Goal: Task Accomplishment & Management: Use online tool/utility

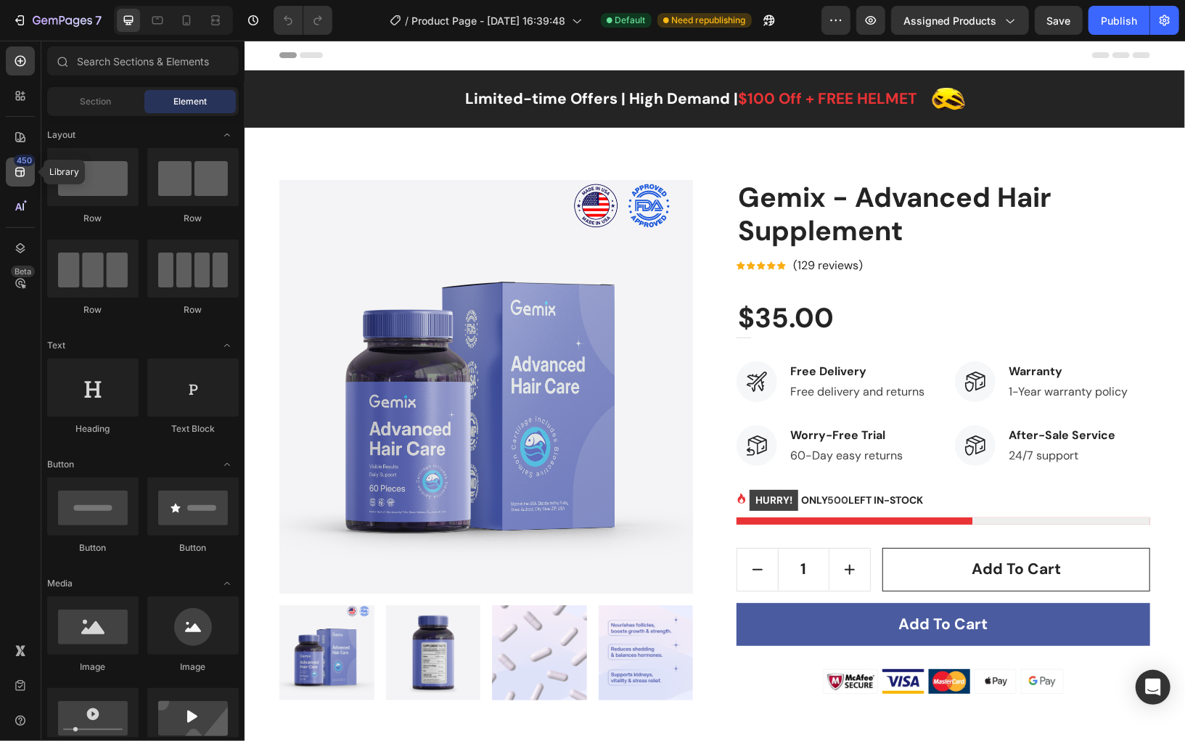
click at [25, 177] on icon at bounding box center [20, 172] width 15 height 15
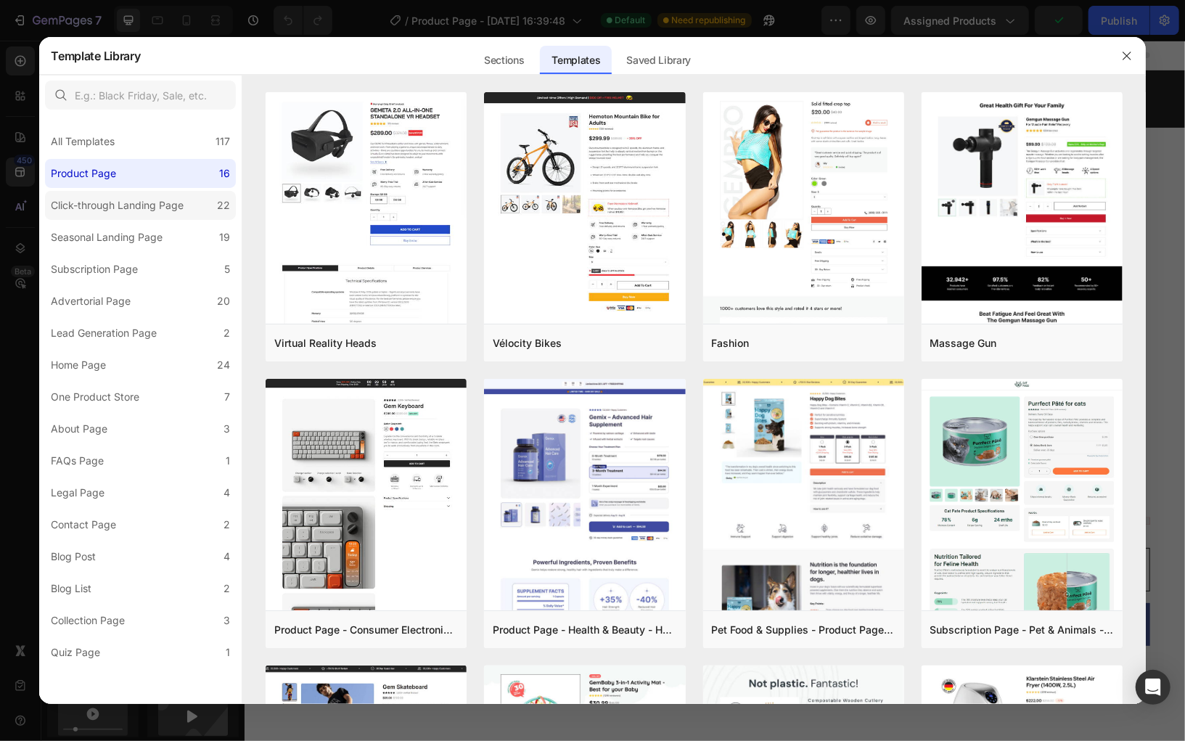
click at [112, 207] on div "Click-through Landing Page" at bounding box center [117, 205] width 133 height 17
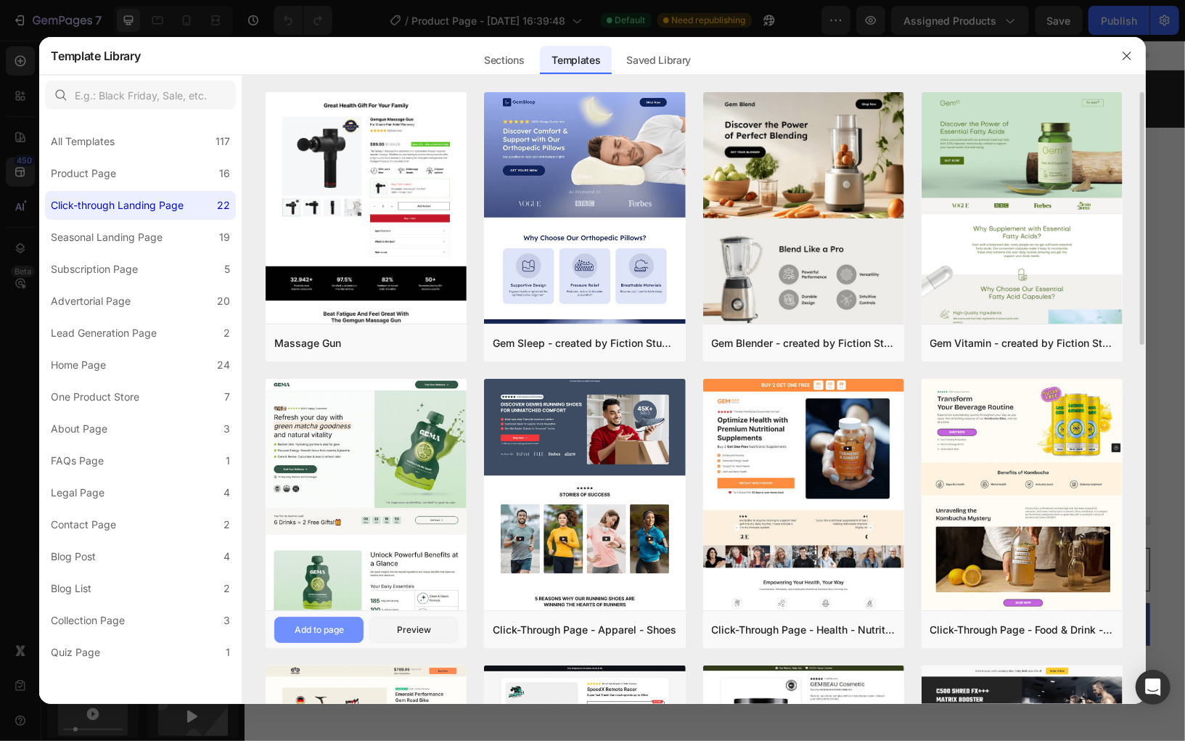
click at [316, 629] on div "Add to page" at bounding box center [319, 629] width 49 height 13
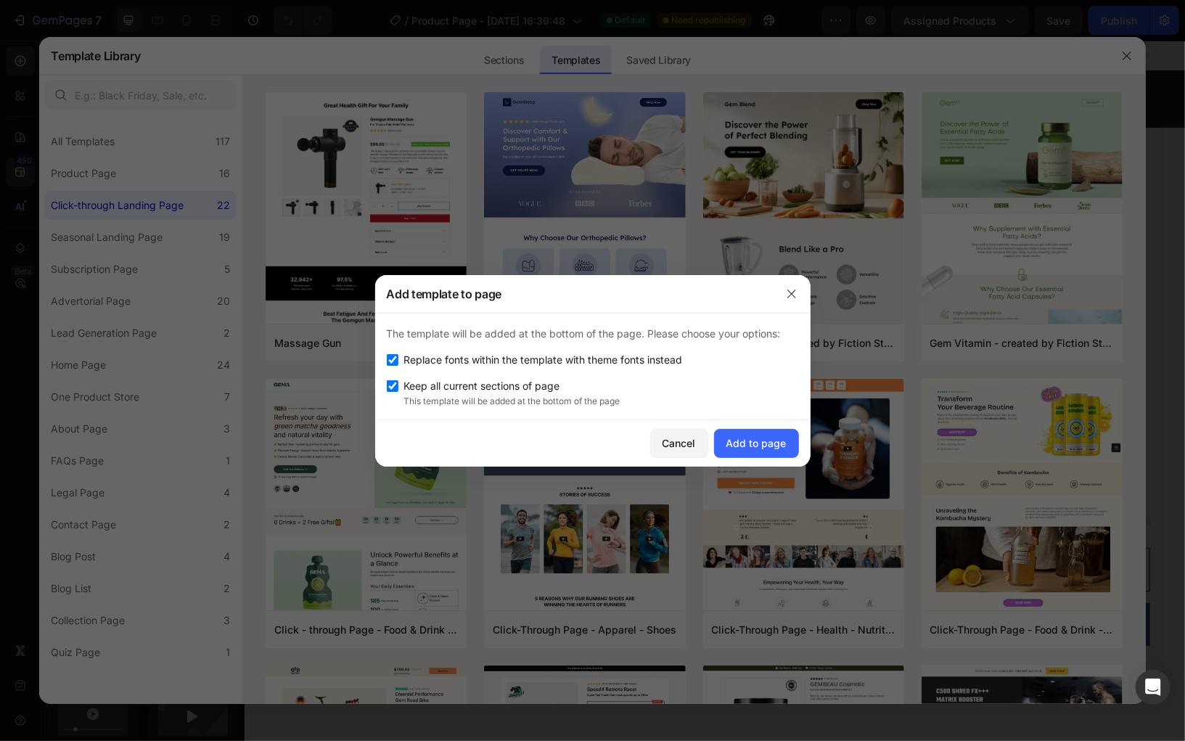
click at [557, 354] on span "Replace fonts within the template with theme fonts instead" at bounding box center [543, 359] width 279 height 17
checkbox input "false"
click at [505, 395] on p "This template will be added at the bottom of the page" at bounding box center [601, 401] width 395 height 13
click at [493, 382] on span "Keep all current sections of page" at bounding box center [482, 385] width 156 height 17
checkbox input "false"
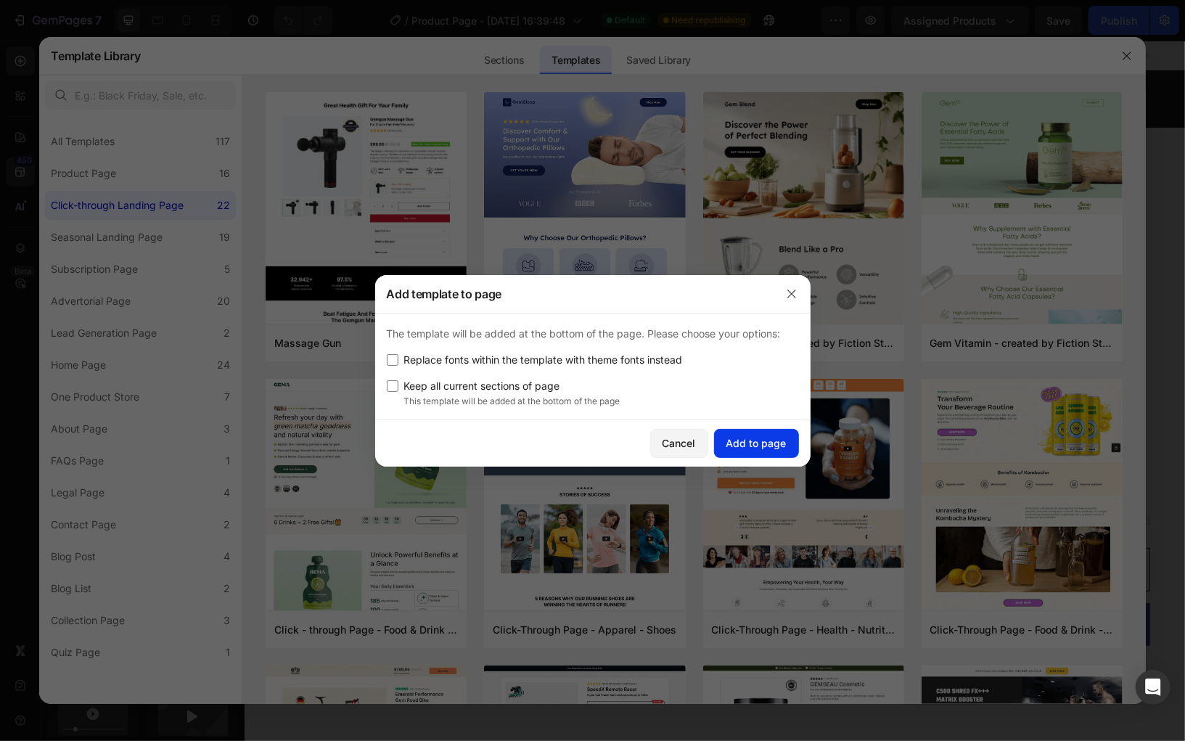
click at [749, 438] on div "Add to page" at bounding box center [757, 442] width 60 height 15
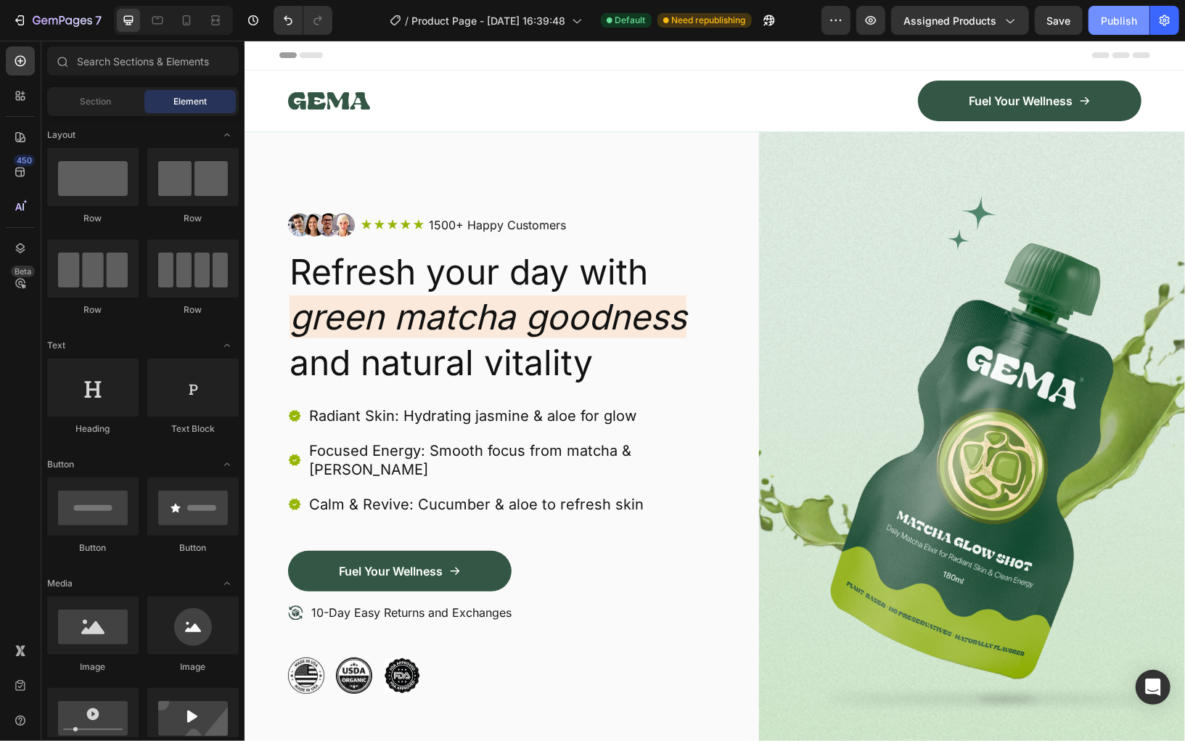
click at [1103, 19] on div "Publish" at bounding box center [1119, 20] width 36 height 15
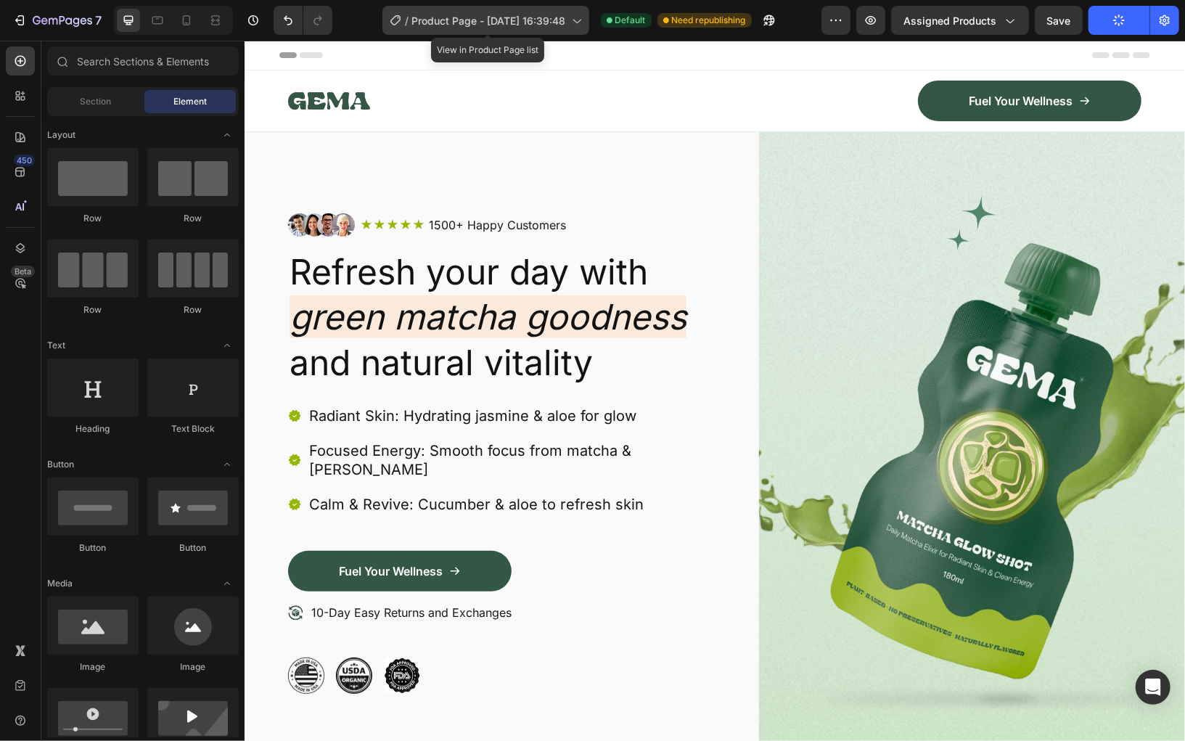
click at [580, 22] on icon at bounding box center [577, 22] width 8 height 4
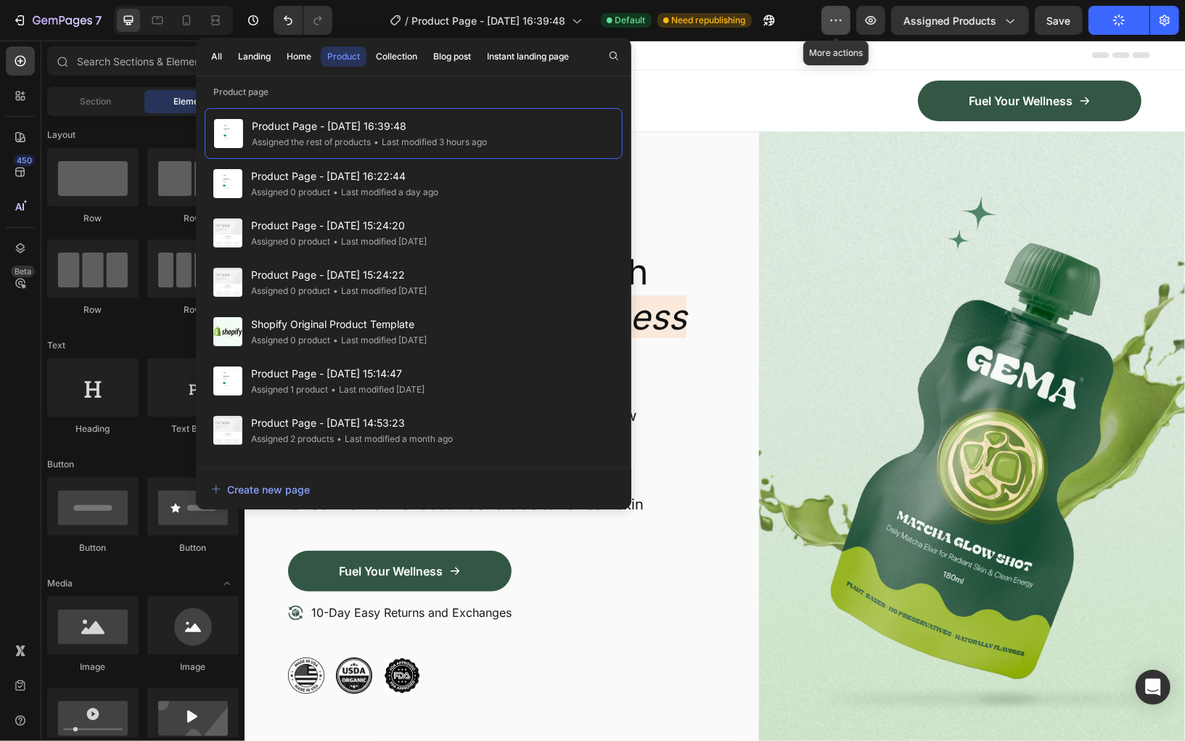
click at [843, 15] on icon "button" at bounding box center [836, 20] width 15 height 15
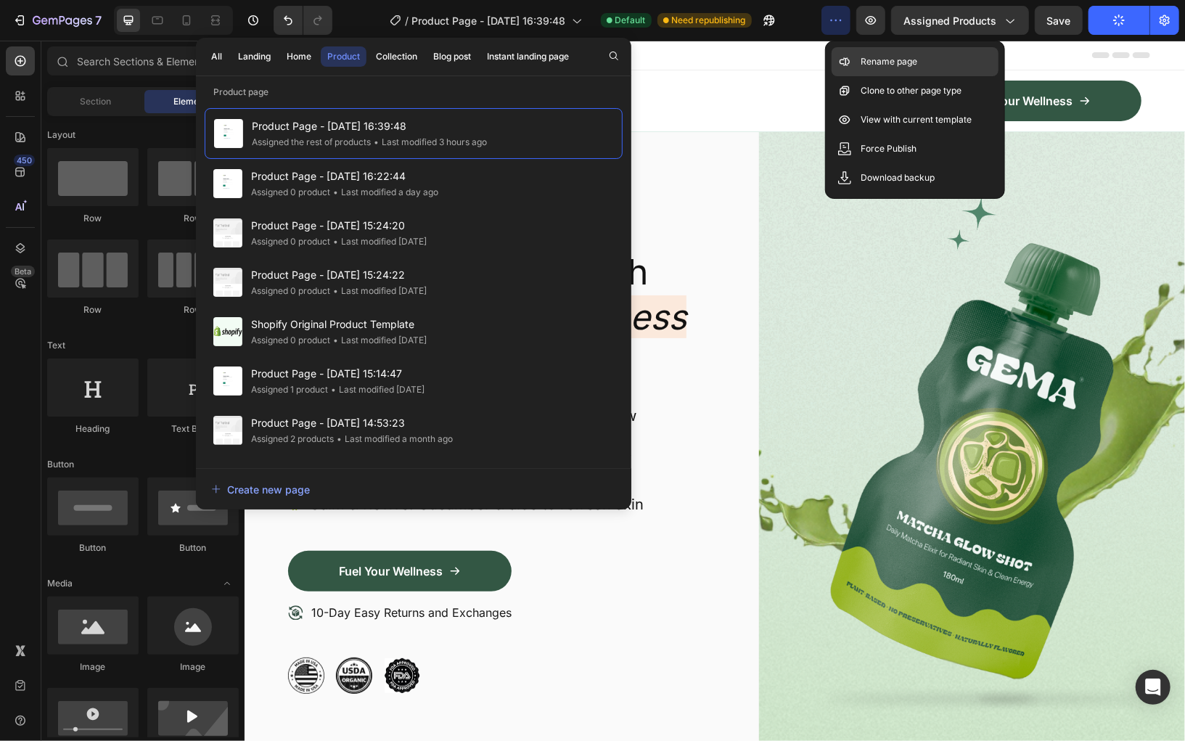
click at [878, 59] on p "Rename page" at bounding box center [889, 61] width 57 height 15
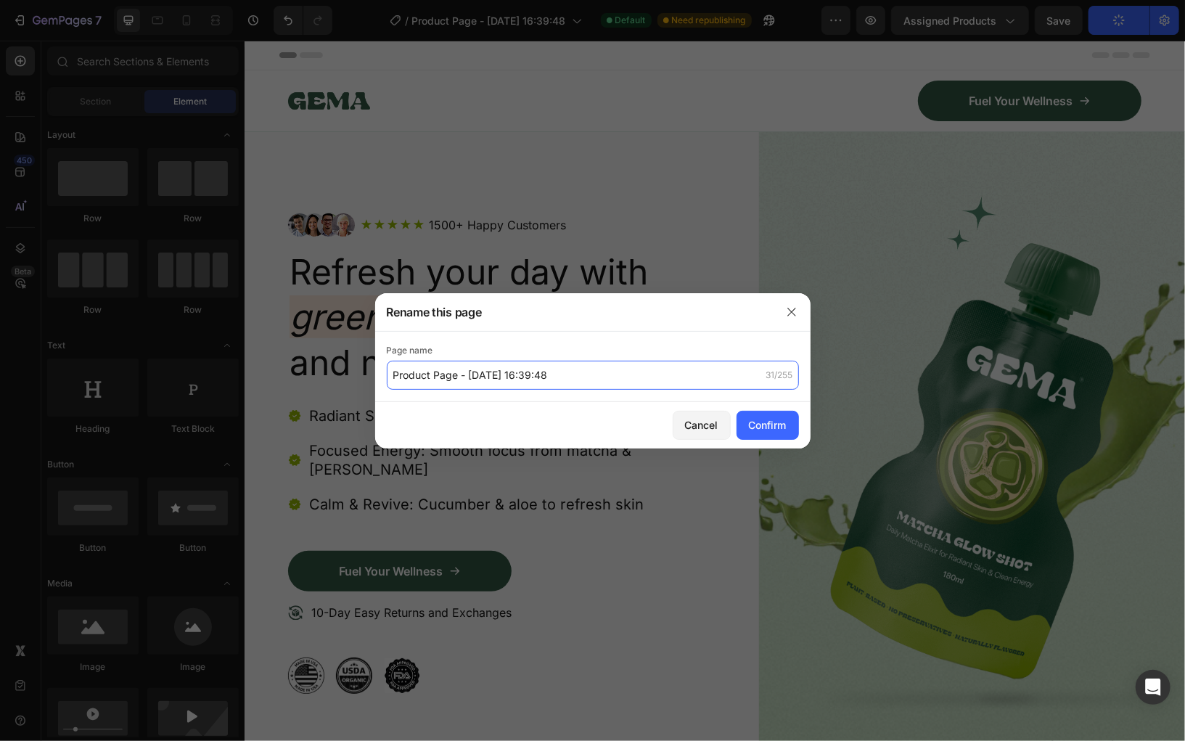
click at [411, 376] on input "Product Page - [DATE] 16:39:48" at bounding box center [593, 375] width 412 height 29
drag, startPoint x: 431, startPoint y: 376, endPoint x: 374, endPoint y: 376, distance: 57.3
click at [374, 376] on div "Rename this page Page name L Page - Aug 22, 16:39:48 25/255 Cancel Confirm" at bounding box center [592, 370] width 1185 height 741
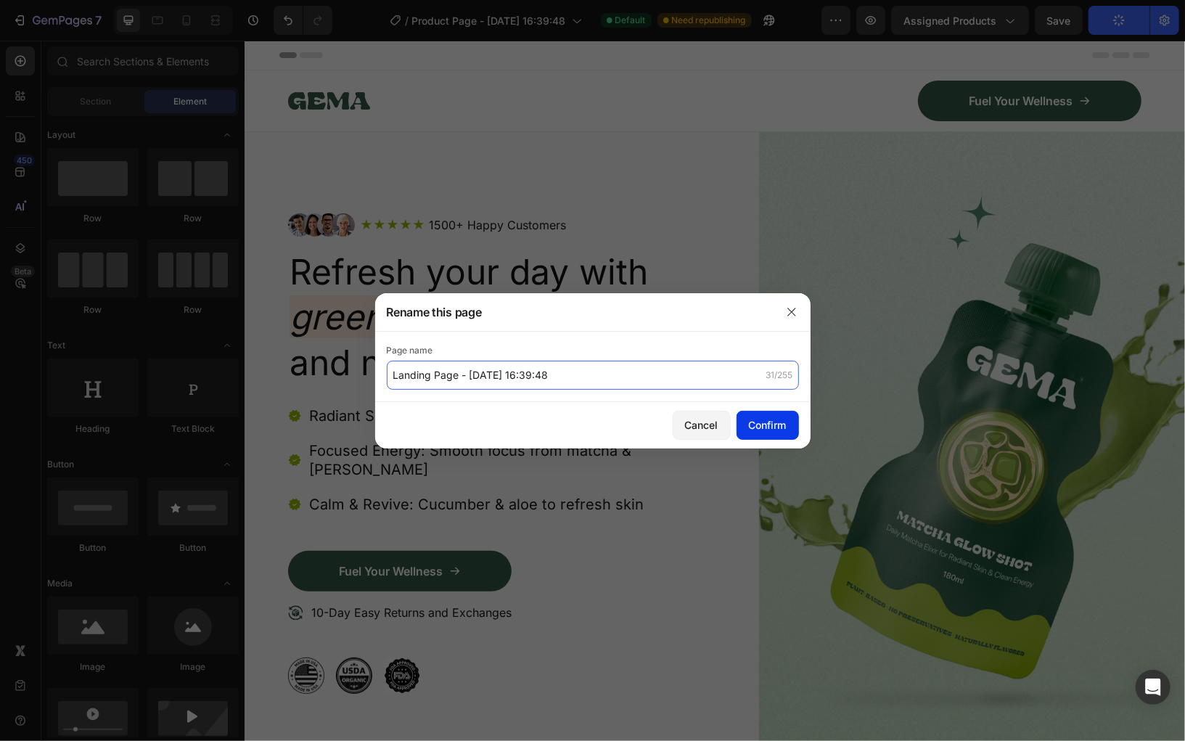
type input "Landing Page - Aug 22, 16:39:48"
click at [772, 430] on div "Confirm" at bounding box center [768, 424] width 38 height 15
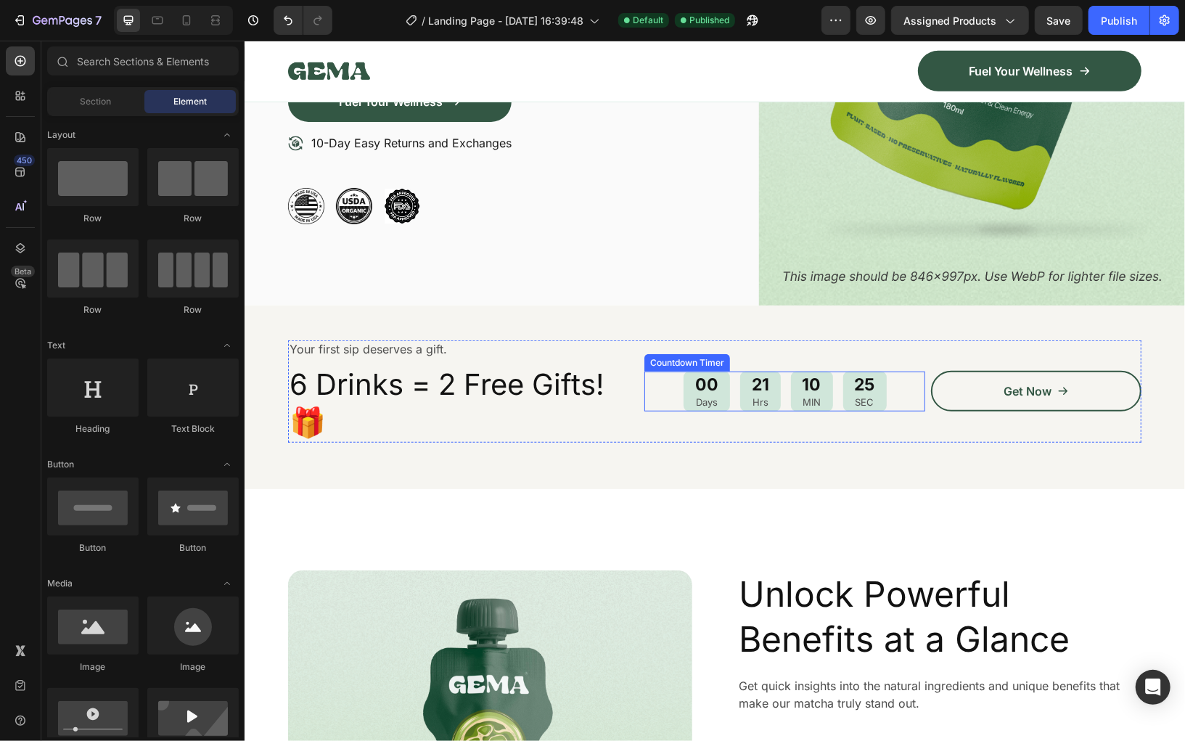
scroll to position [489, 0]
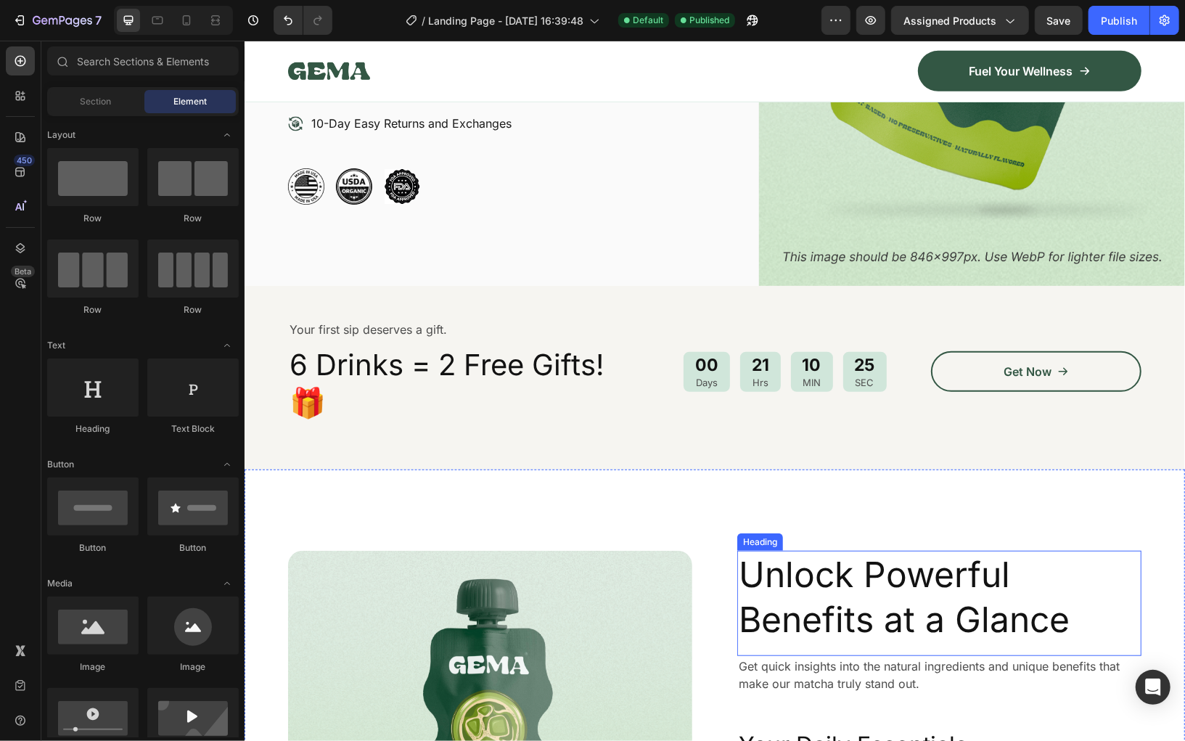
click at [769, 550] on h2 "Unlock Powerful Benefits at a Glance" at bounding box center [939, 597] width 404 height 94
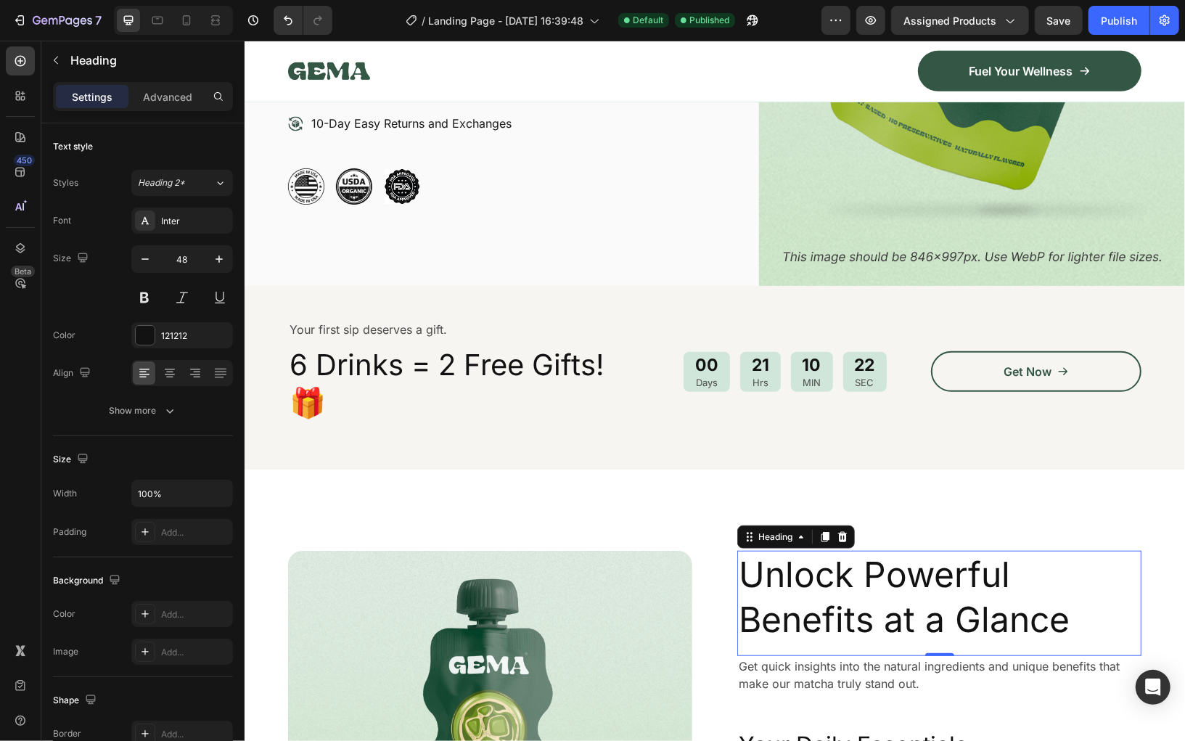
click at [769, 550] on h2 "Unlock Powerful Benefits at a Glance" at bounding box center [939, 597] width 404 height 94
click at [769, 552] on p "Unlock Powerful Benefits at a Glance" at bounding box center [938, 597] width 401 height 91
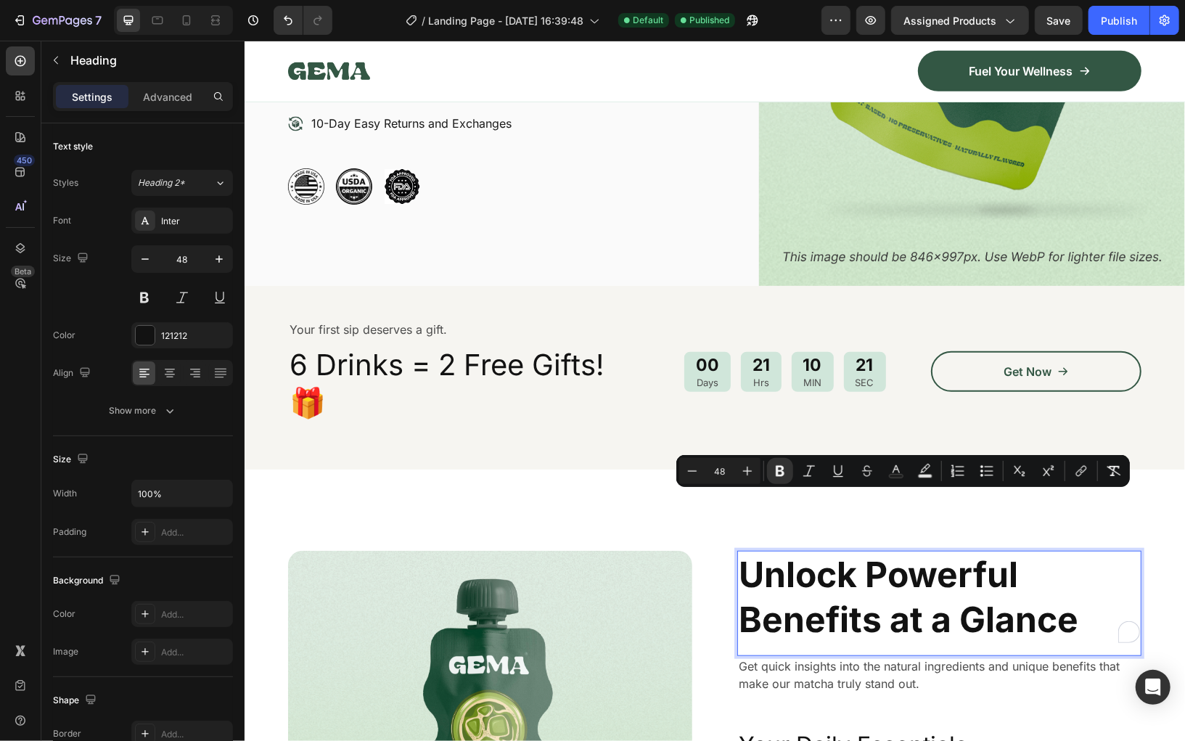
scroll to position [245, 0]
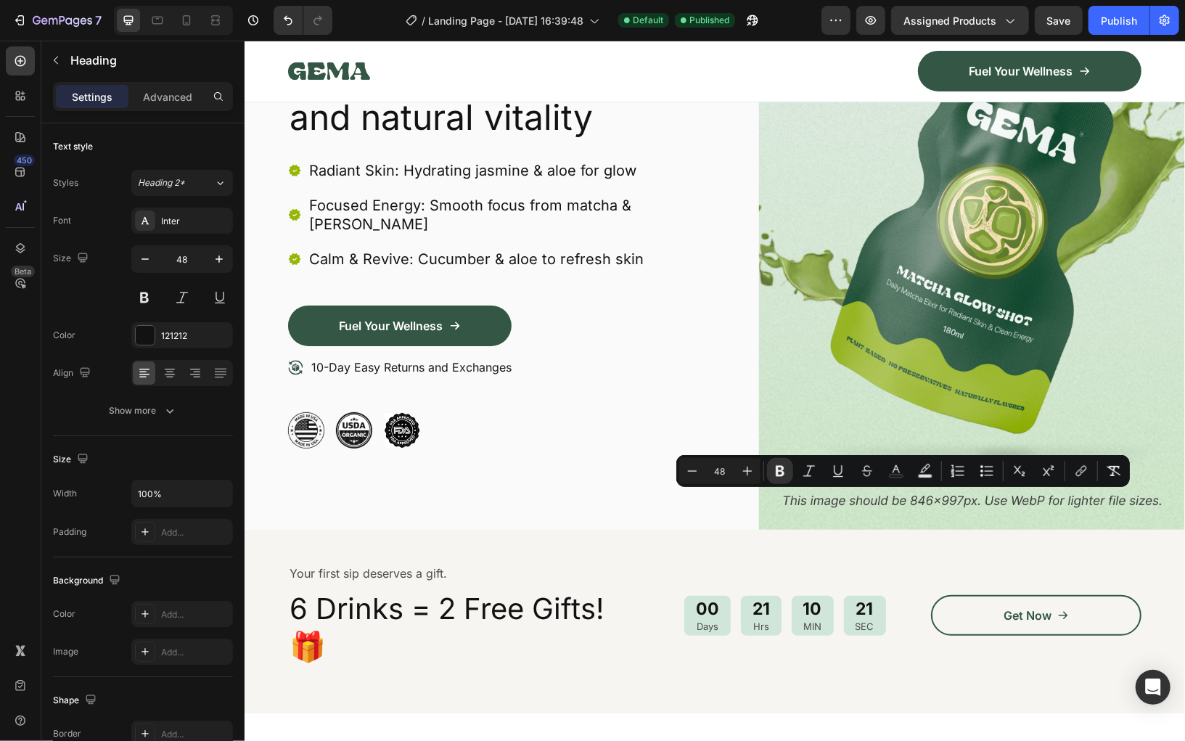
type input "16"
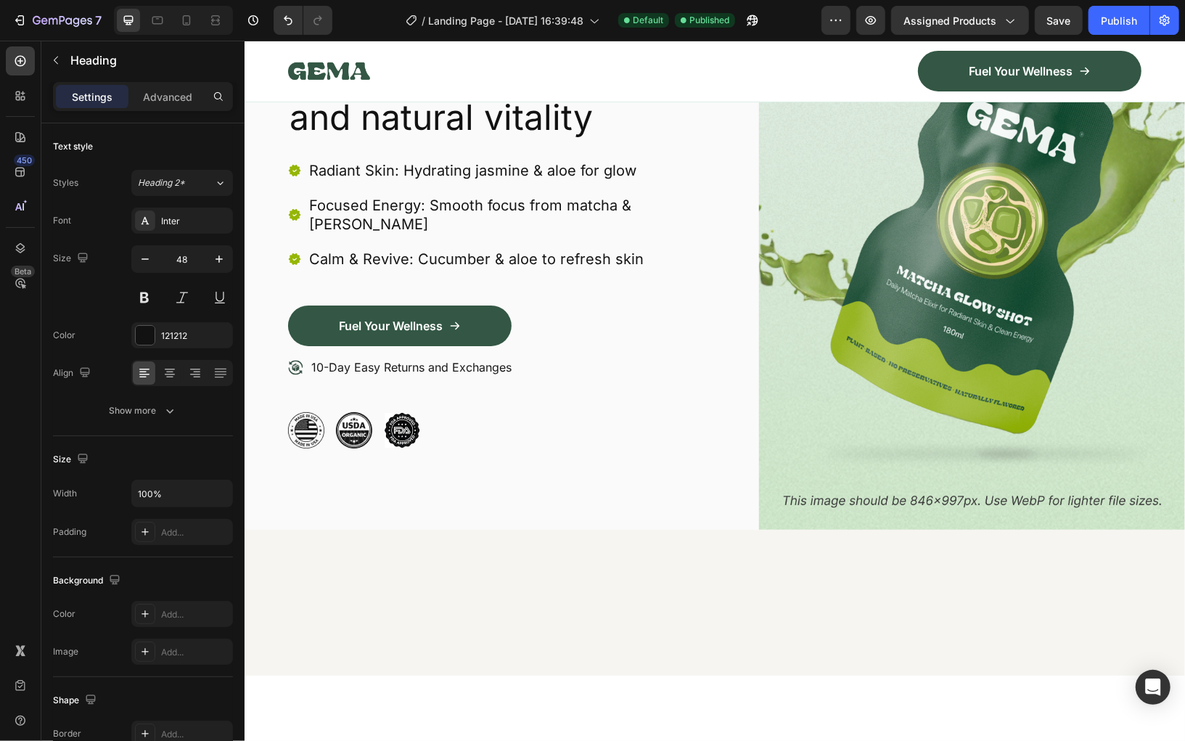
scroll to position [0, 0]
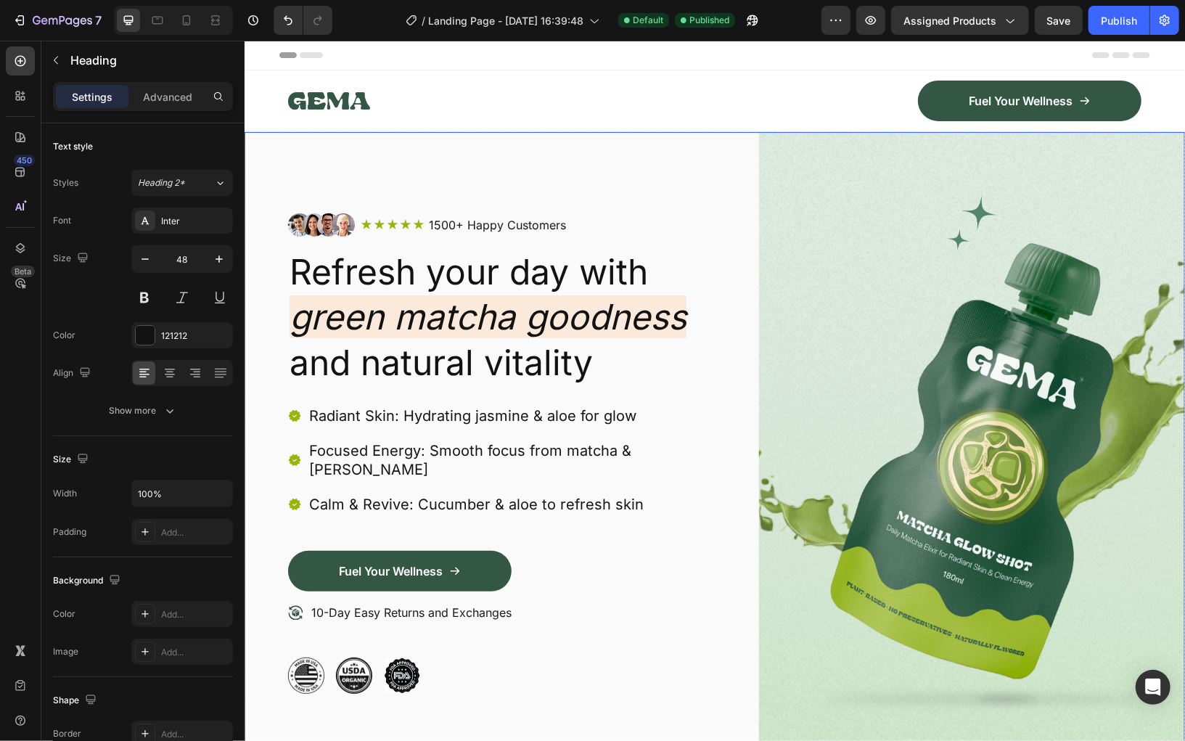
click at [720, 250] on div "Image Icon Icon Icon Icon Icon Icon List 1500+ Happy Customers Text Block Row R…" at bounding box center [714, 452] width 941 height 643
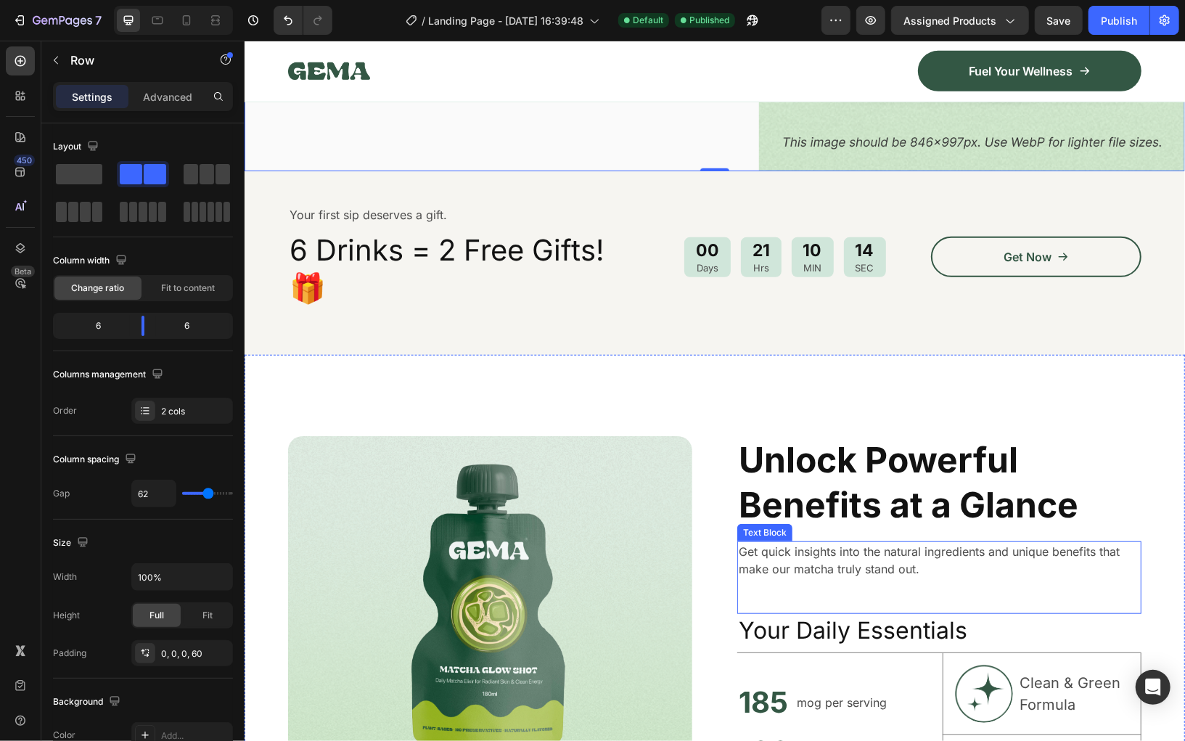
scroll to position [606, 0]
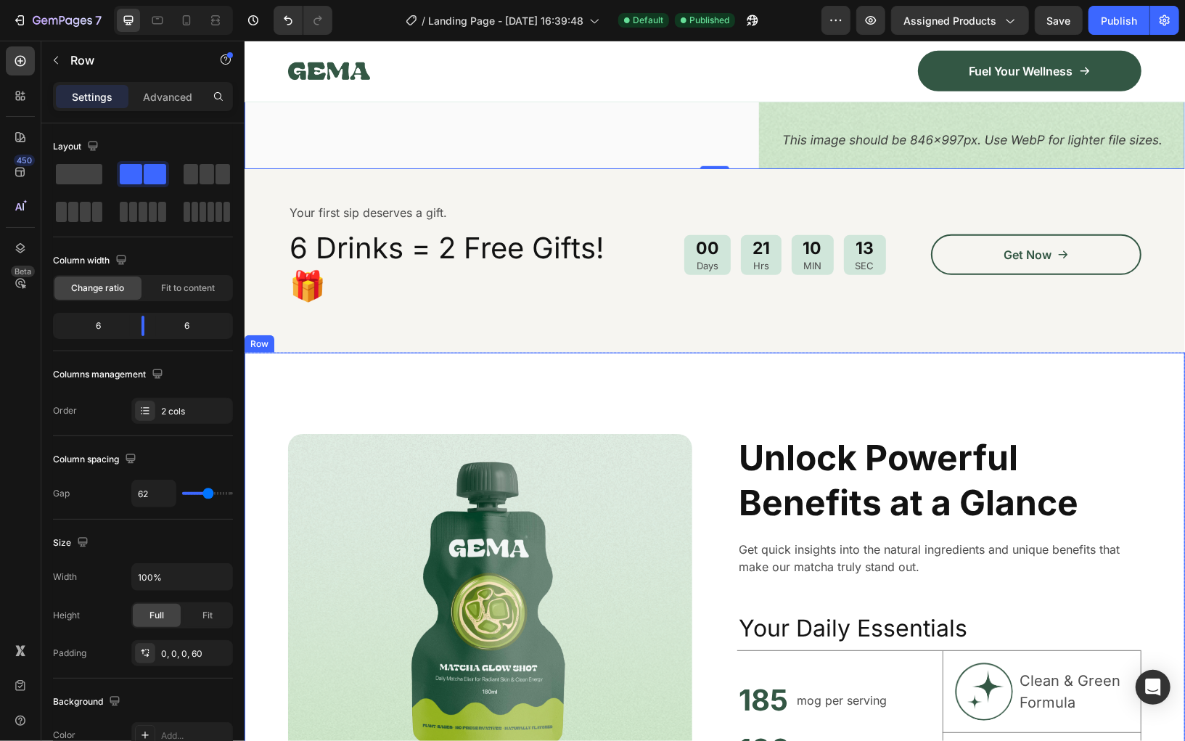
click at [1121, 369] on div "Image Unlock Powerful Benefits at a Glance Heading Get quick insights into the …" at bounding box center [714, 665] width 941 height 626
click at [335, 333] on icon at bounding box center [333, 338] width 9 height 10
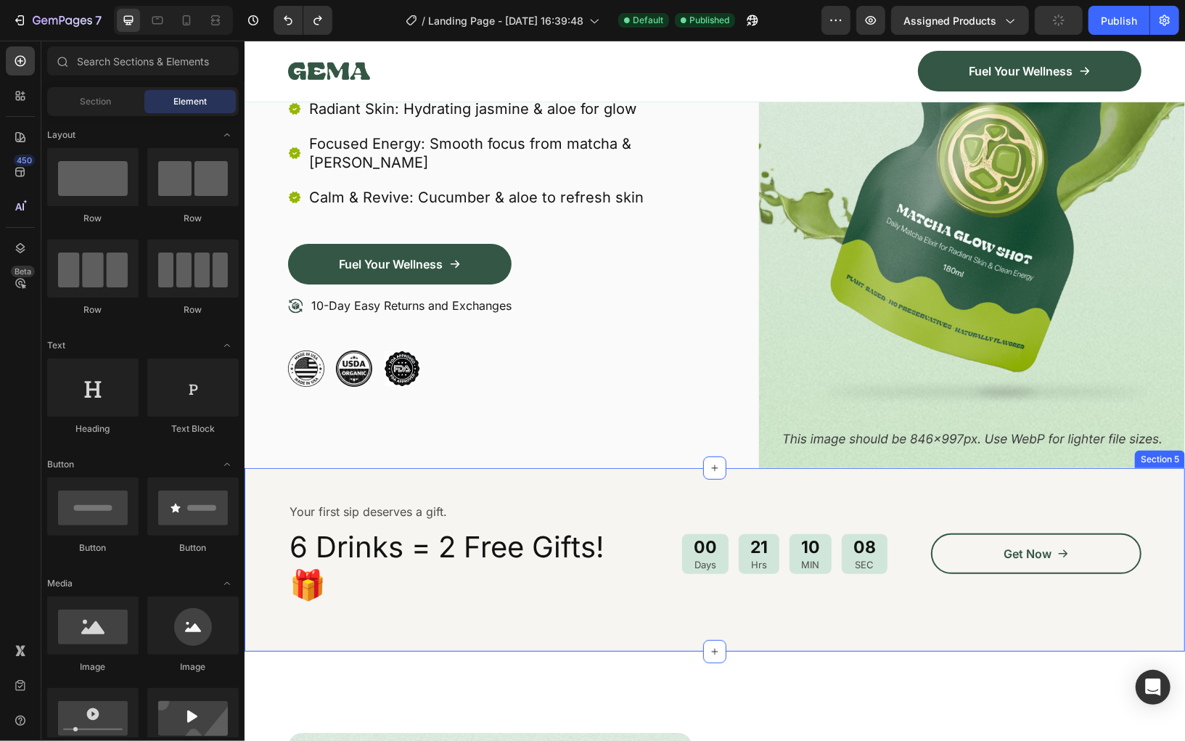
scroll to position [0, 0]
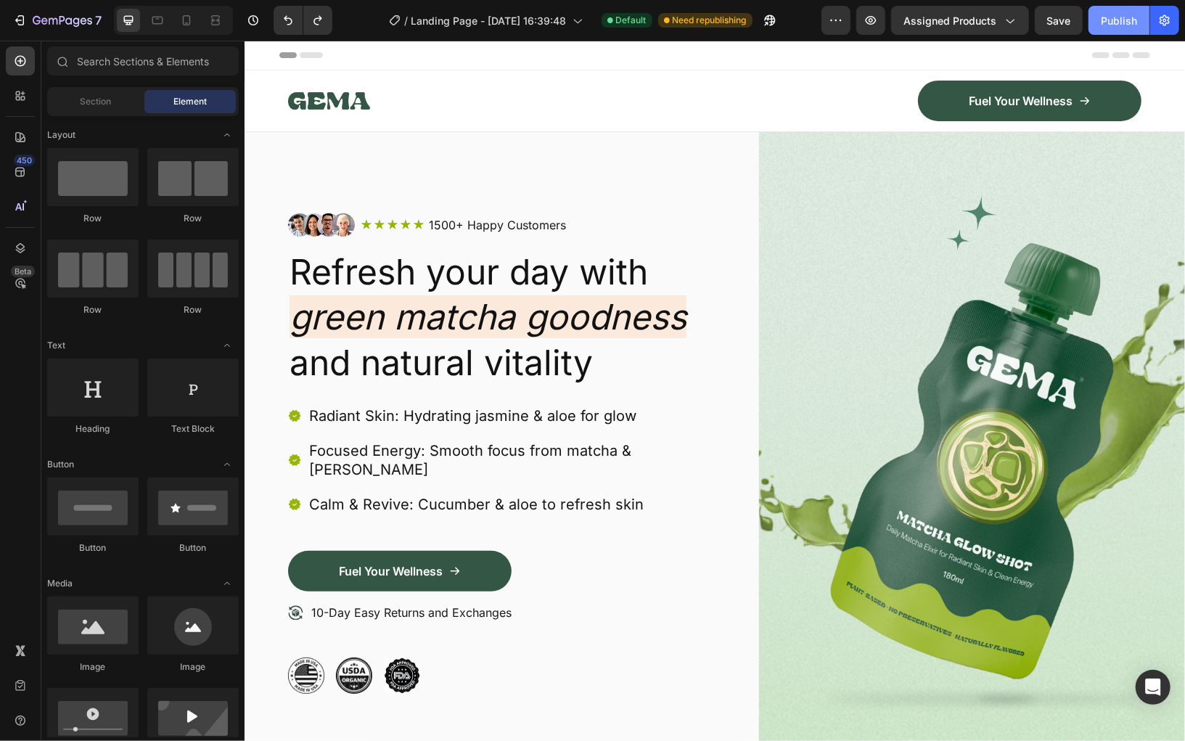
click at [1116, 20] on div "Publish" at bounding box center [1119, 20] width 36 height 15
click at [751, 22] on icon "button" at bounding box center [750, 24] width 4 height 4
click at [751, 23] on icon "button" at bounding box center [750, 24] width 4 height 4
click at [843, 30] on button "button" at bounding box center [836, 20] width 29 height 29
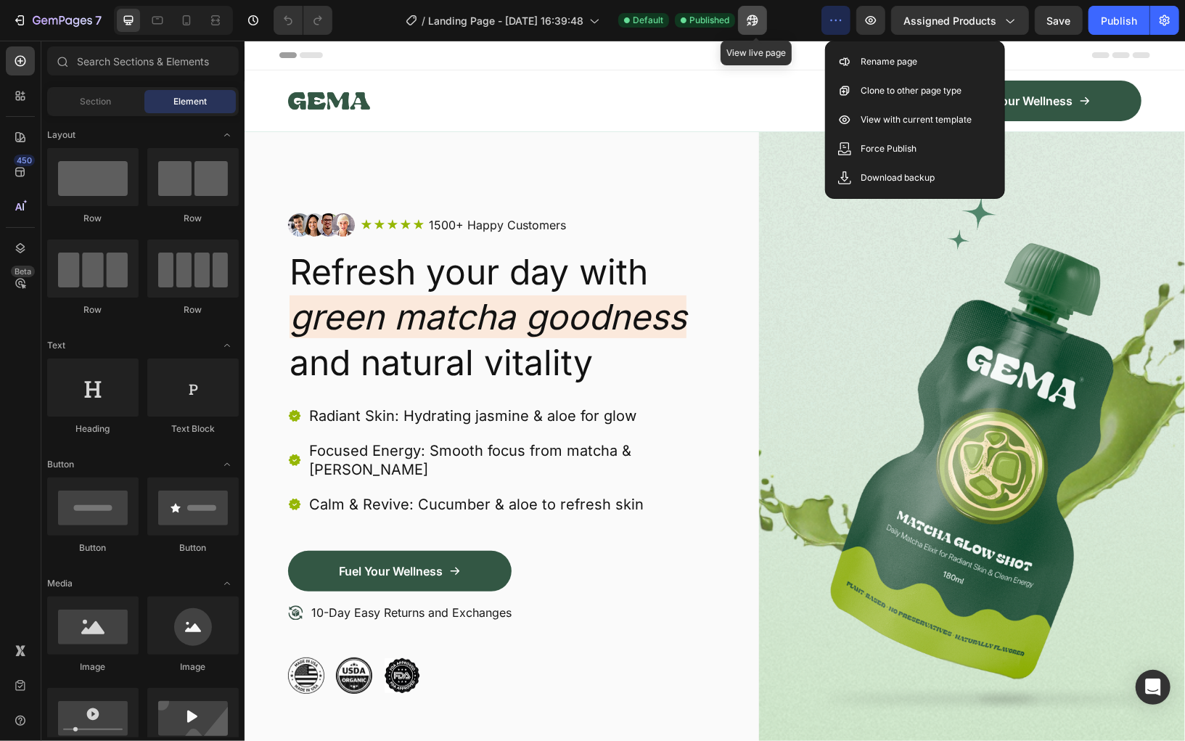
click at [753, 20] on icon "button" at bounding box center [752, 20] width 15 height 15
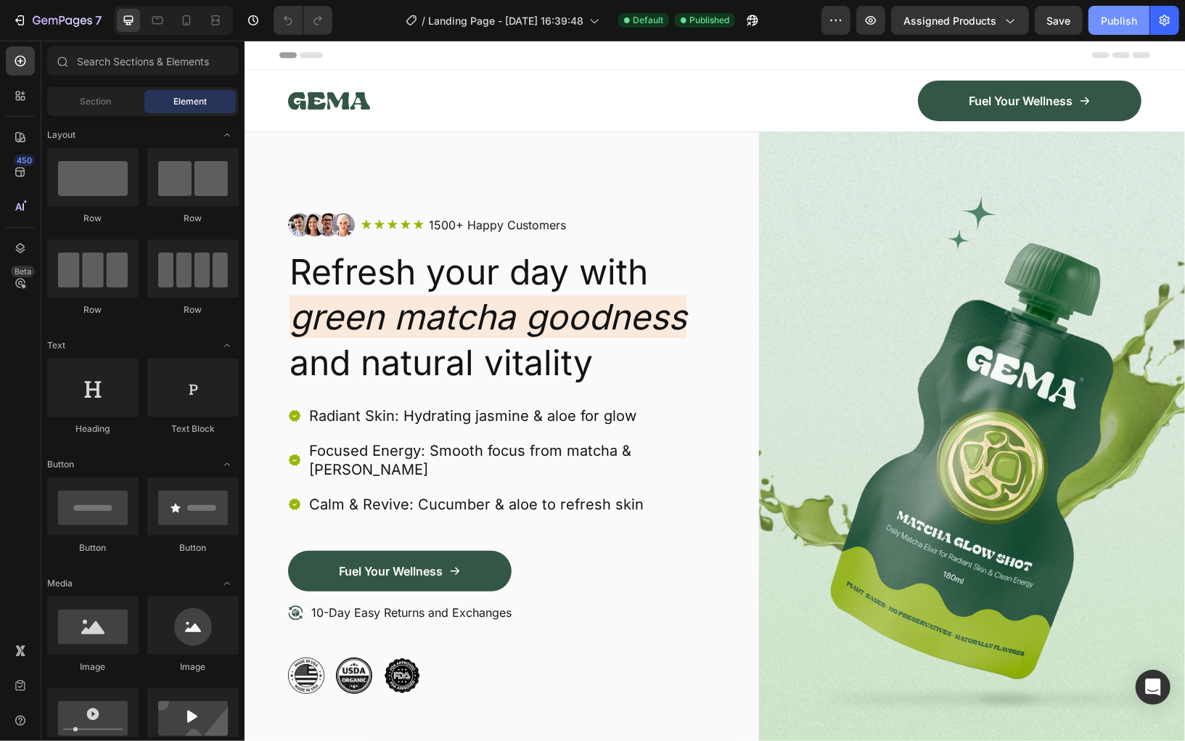
click at [1119, 18] on div "Publish" at bounding box center [1119, 20] width 36 height 15
click at [621, 711] on div "View live page" at bounding box center [619, 708] width 83 height 20
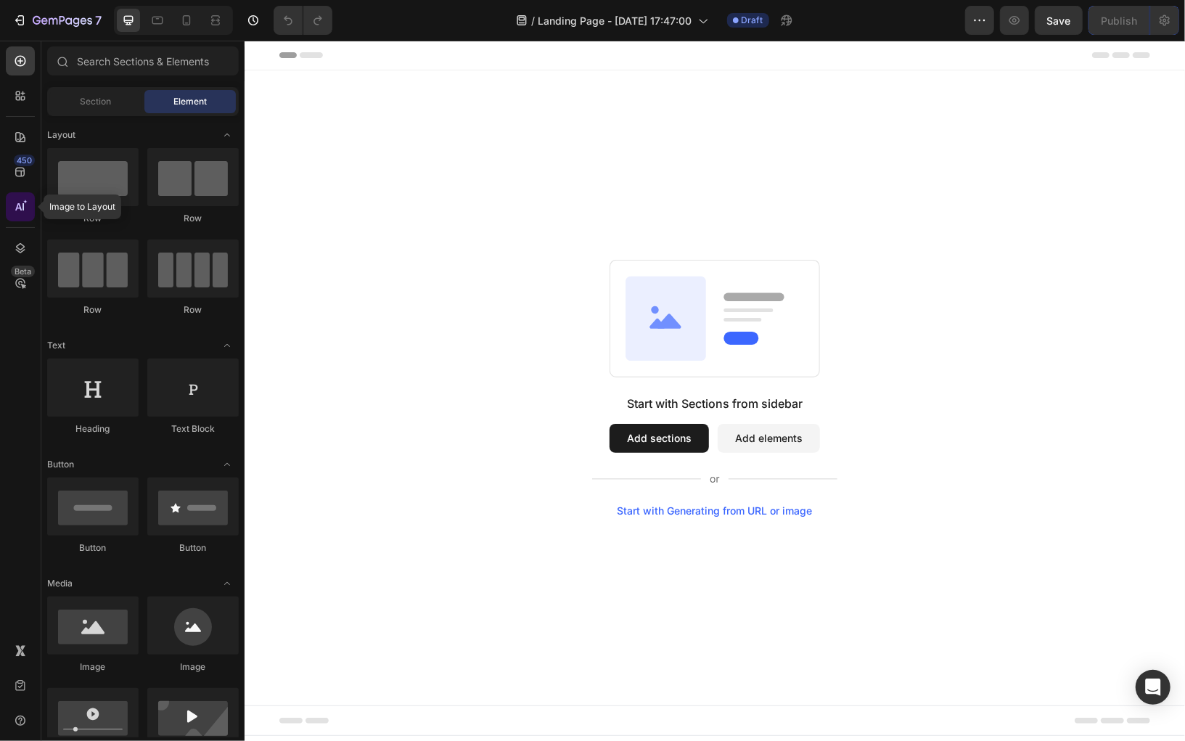
click at [15, 208] on icon at bounding box center [20, 207] width 15 height 15
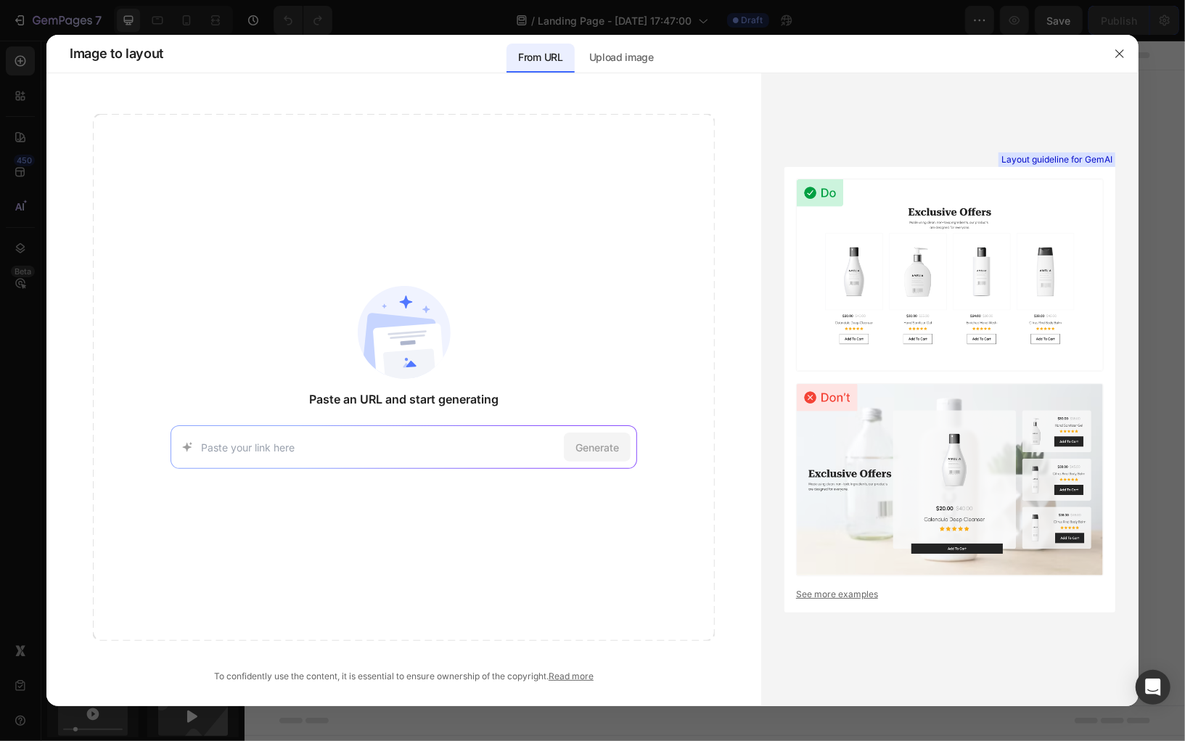
click at [49, 237] on div "Paste an URL and start generating Generate To confidently use the content, it i…" at bounding box center [403, 398] width 715 height 569
click at [17, 233] on div at bounding box center [592, 370] width 1185 height 741
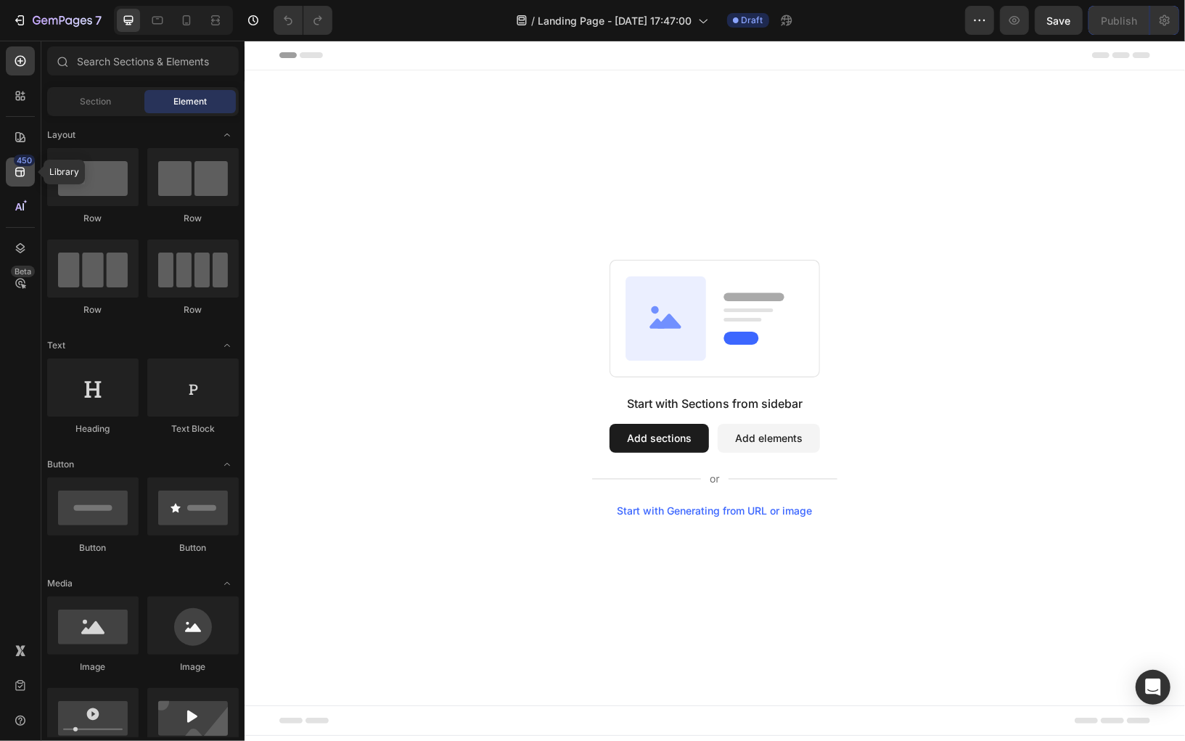
click at [22, 168] on icon at bounding box center [19, 172] width 9 height 9
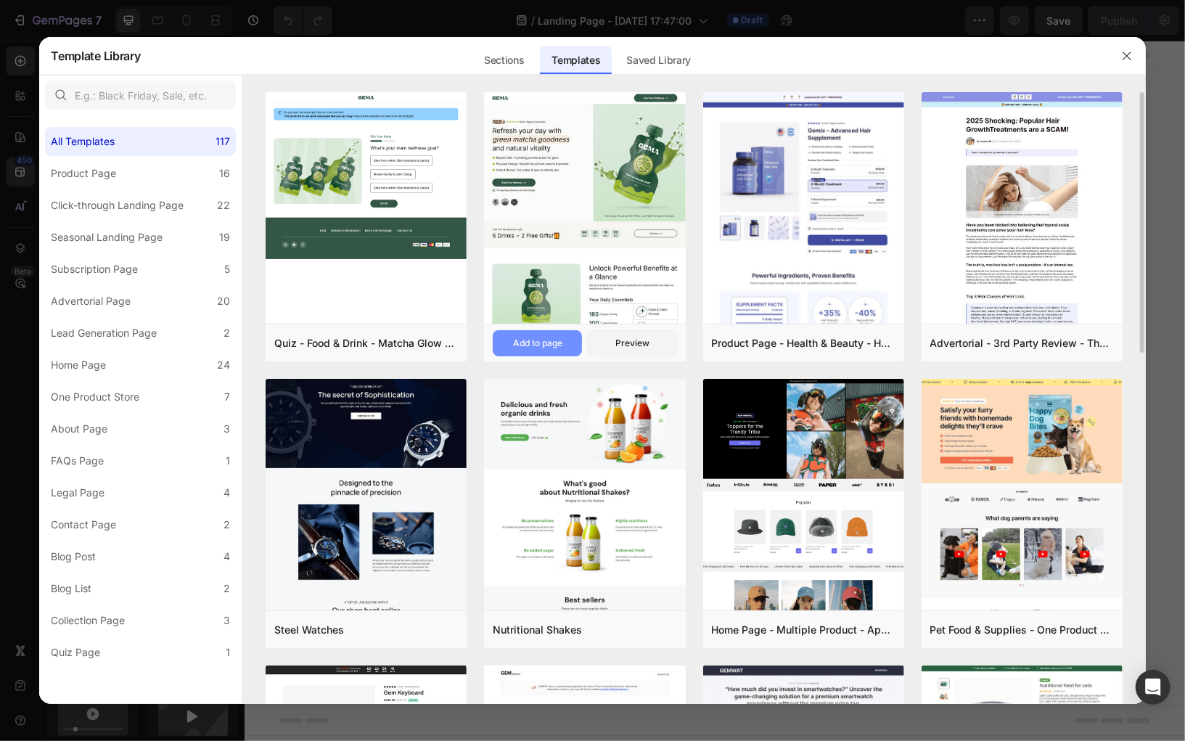
click at [558, 345] on div "Add to page" at bounding box center [537, 343] width 49 height 13
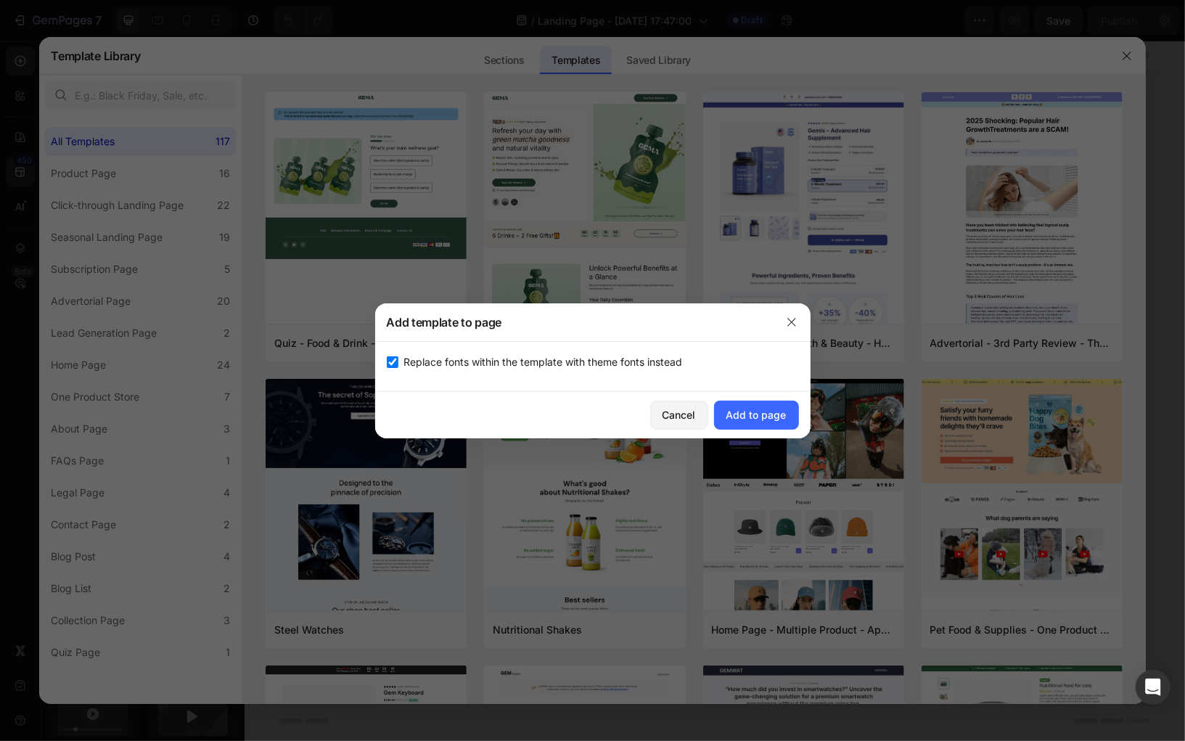
click at [512, 361] on span "Replace fonts within the template with theme fonts instead" at bounding box center [543, 361] width 279 height 17
checkbox input "false"
click at [764, 404] on button "Add to page" at bounding box center [756, 415] width 85 height 29
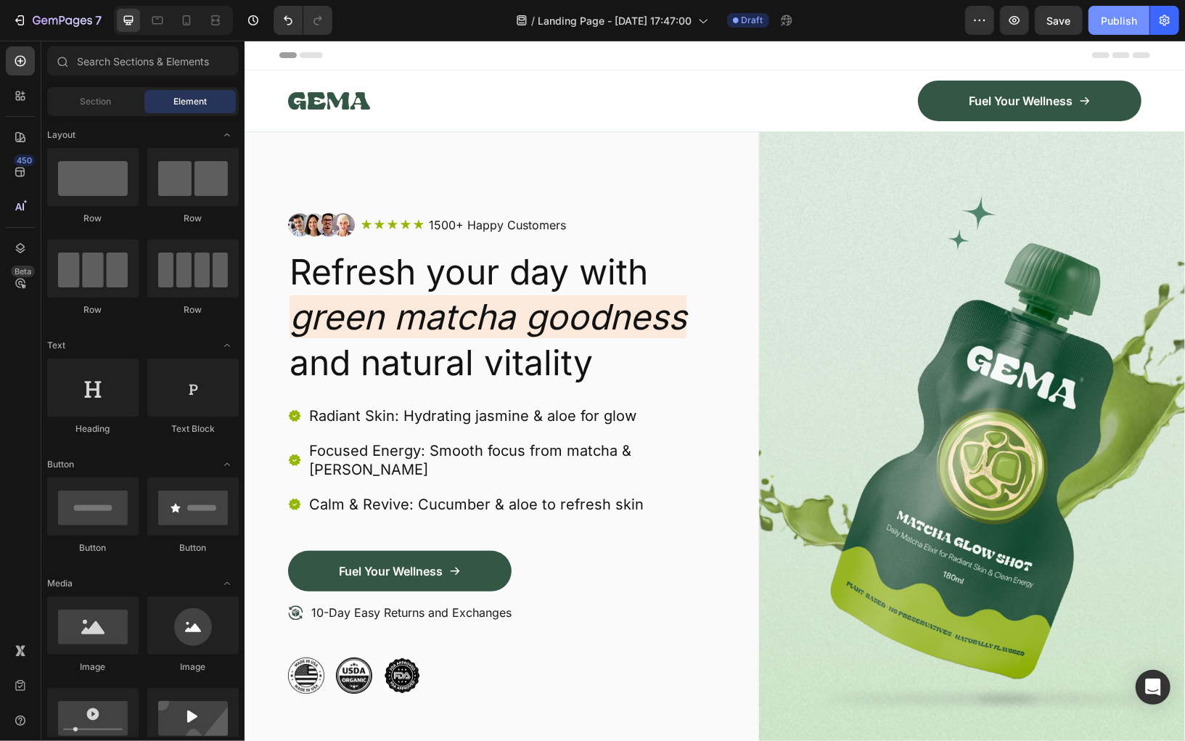
click at [1130, 17] on div "Publish" at bounding box center [1119, 20] width 36 height 15
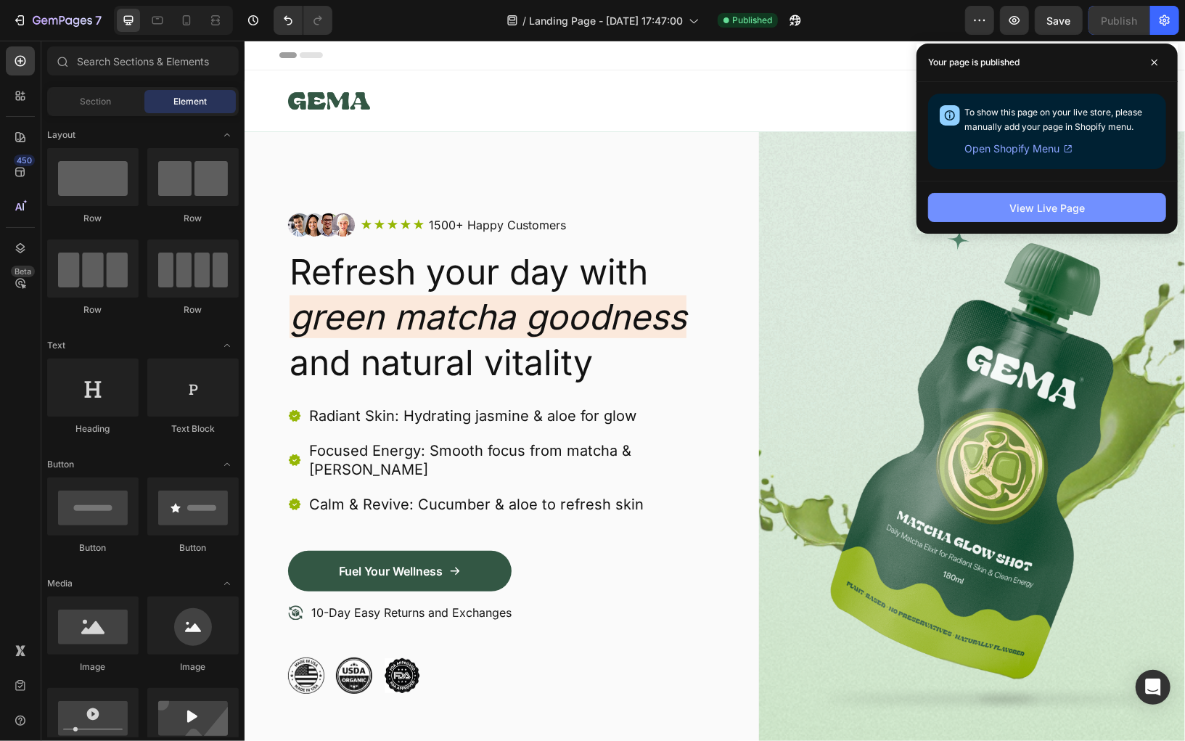
click at [1036, 210] on div "View Live Page" at bounding box center [1047, 207] width 75 height 15
